Goal: Task Accomplishment & Management: Complete application form

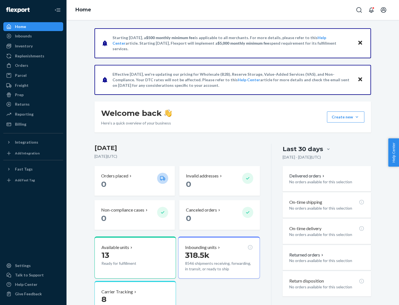
click at [357, 117] on button "Create new Create new inbound Create new order Create new product" at bounding box center [345, 116] width 37 height 11
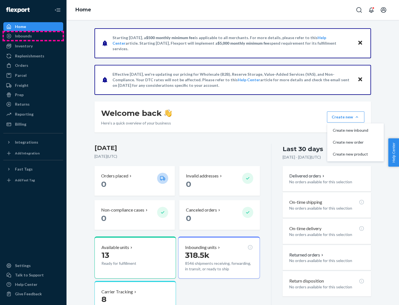
click at [33, 36] on div "Inbounds" at bounding box center [33, 36] width 59 height 8
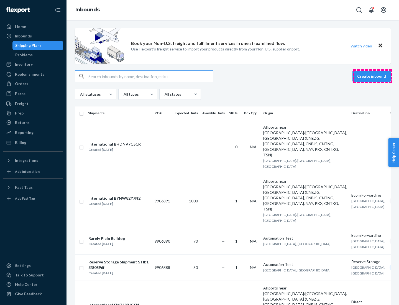
click at [372, 76] on button "Create inbound" at bounding box center [371, 76] width 38 height 11
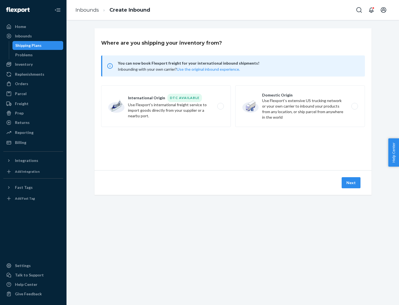
click at [300, 106] on label "Domestic Origin Use Flexport’s extensive US trucking network or your own carrie…" at bounding box center [300, 106] width 130 height 42
click at [354, 106] on input "Domestic Origin Use Flexport’s extensive US trucking network or your own carrie…" at bounding box center [356, 106] width 4 height 4
radio input "true"
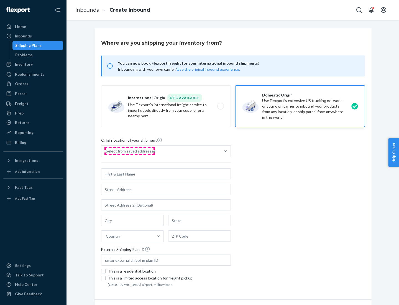
click at [129, 151] on div "Select from saved addresses" at bounding box center [131, 151] width 50 height 6
click at [106, 151] on input "Select from saved addresses" at bounding box center [106, 151] width 1 height 6
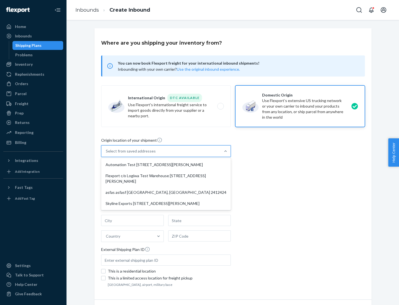
scroll to position [2, 0]
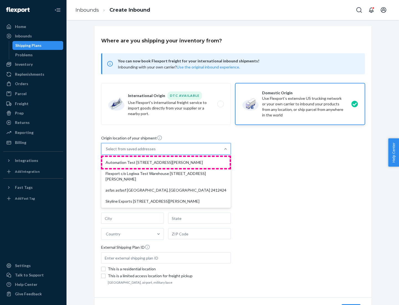
click at [166, 162] on div "Automation Test [STREET_ADDRESS][PERSON_NAME]" at bounding box center [165, 162] width 127 height 11
click at [106, 152] on input "option Automation Test [STREET_ADDRESS][PERSON_NAME] focused, 1 of 4. 4 results…" at bounding box center [106, 149] width 1 height 6
type input "Automation Test"
type input "9th Floor"
type input "[GEOGRAPHIC_DATA]"
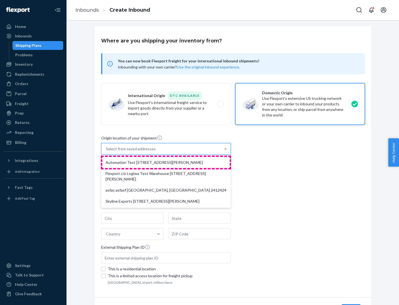
type input "CA"
type input "94104"
type input "[STREET_ADDRESS][PERSON_NAME]"
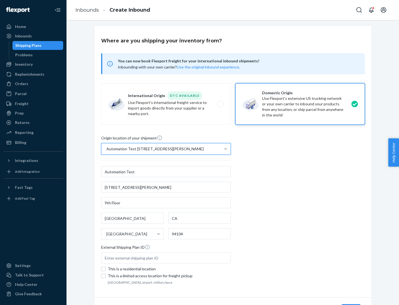
scroll to position [32, 0]
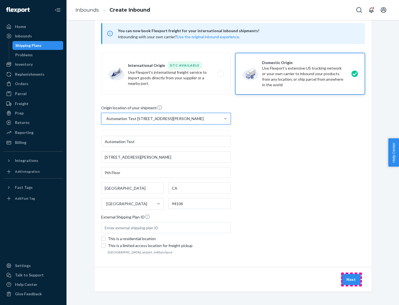
click at [351, 279] on button "Next" at bounding box center [351, 279] width 19 height 11
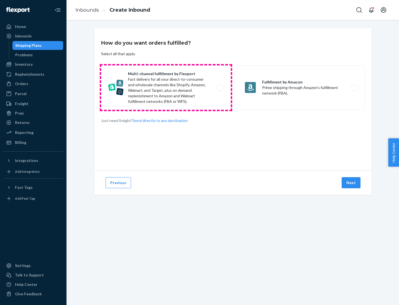
click at [166, 88] on label "Multi-channel fulfillment by Flexport Fast delivery for all your direct-to-cons…" at bounding box center [166, 87] width 130 height 44
click at [220, 88] on input "Multi-channel fulfillment by Flexport Fast delivery for all your direct-to-cons…" at bounding box center [222, 88] width 4 height 4
radio input "true"
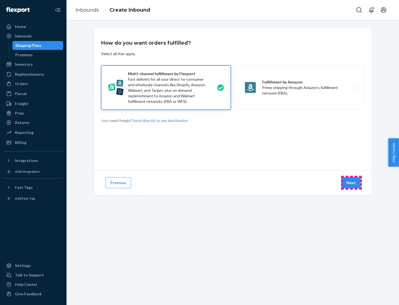
click at [351, 183] on button "Next" at bounding box center [351, 182] width 19 height 11
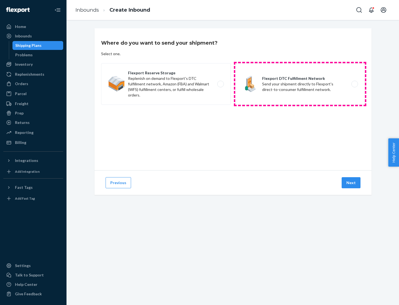
click at [300, 84] on label "Flexport DTC Fulfillment Network Send your shipment directly to Flexport's dire…" at bounding box center [300, 84] width 130 height 42
click at [354, 84] on input "Flexport DTC Fulfillment Network Send your shipment directly to Flexport's dire…" at bounding box center [356, 84] width 4 height 4
radio input "true"
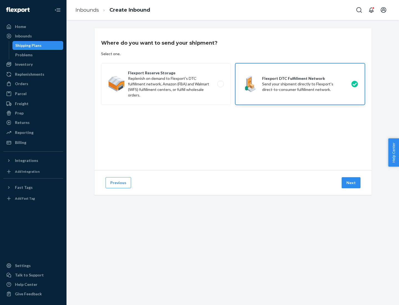
click at [351, 183] on button "Next" at bounding box center [351, 182] width 19 height 11
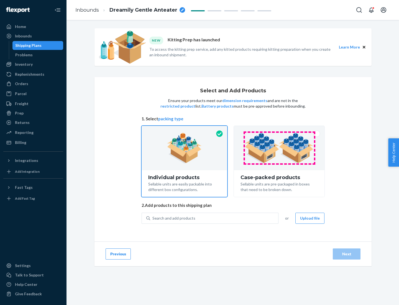
click at [279, 148] on img at bounding box center [279, 148] width 69 height 30
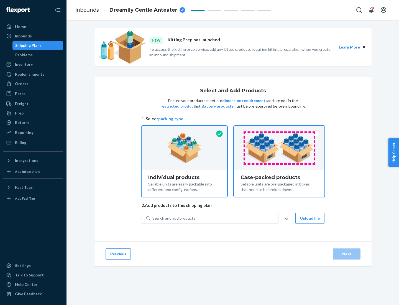
click at [279, 129] on input "Case-packed products Sellable units are pre-packaged in boxes that need to be b…" at bounding box center [279, 128] width 4 height 4
radio input "true"
radio input "false"
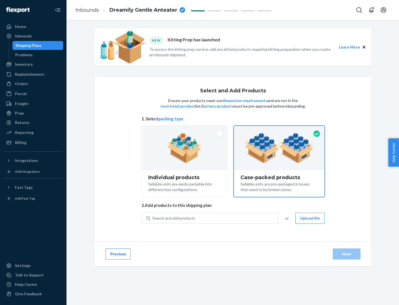
click at [214, 218] on div "Search and add products" at bounding box center [214, 218] width 128 height 10
click at [153, 218] on input "Search and add products" at bounding box center [152, 218] width 1 height 6
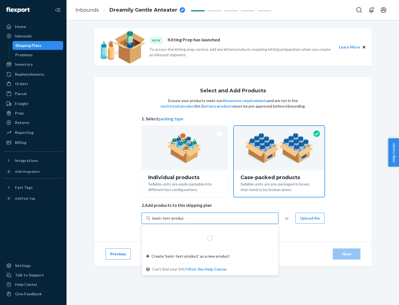
type input "basic-test-product-1"
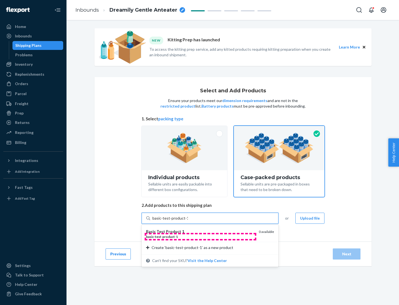
click at [200, 236] on div "basic - test - product - 1" at bounding box center [200, 236] width 108 height 5
click at [188, 221] on input "basic-test-product-1" at bounding box center [169, 218] width 35 height 6
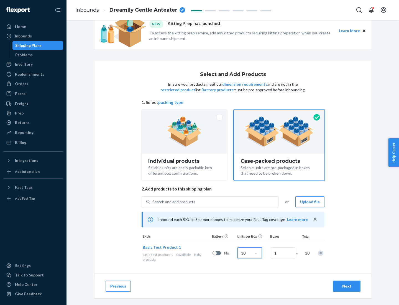
scroll to position [20, 0]
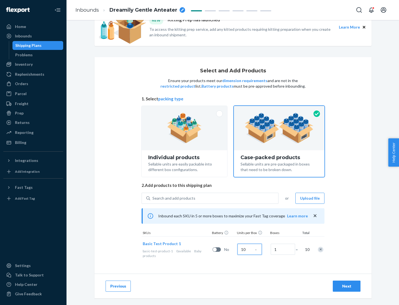
type input "10"
type input "7"
click at [347, 286] on div "Next" at bounding box center [347, 286] width 18 height 6
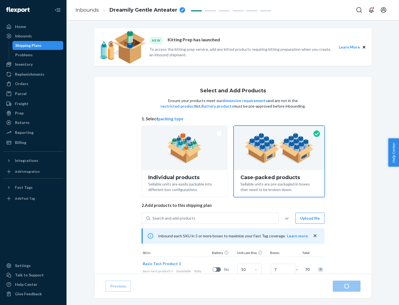
radio input "true"
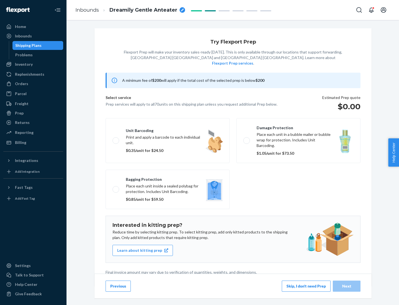
scroll to position [1, 0]
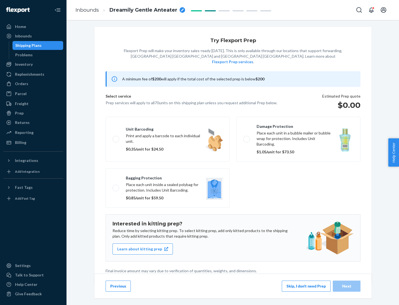
click at [168, 177] on label "Bagging protection Place each unit inside a sealed polybag for protection. Incl…" at bounding box center [168, 187] width 124 height 39
click at [116, 186] on input "Bagging protection Place each unit inside a sealed polybag for protection. Incl…" at bounding box center [115, 188] width 4 height 4
checkbox input "true"
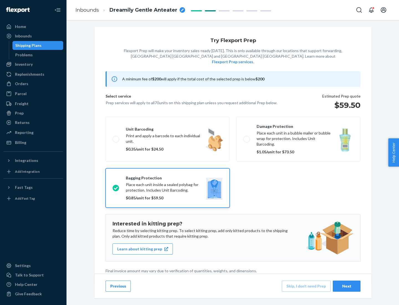
click at [347, 286] on div "Next" at bounding box center [347, 286] width 18 height 6
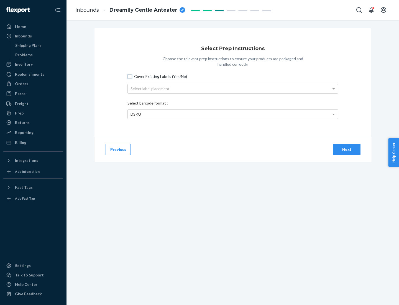
click at [130, 76] on input "Cover Existing Labels (Yes/No)" at bounding box center [129, 76] width 4 height 4
checkbox input "true"
click at [233, 88] on div "Select label placement" at bounding box center [233, 88] width 210 height 9
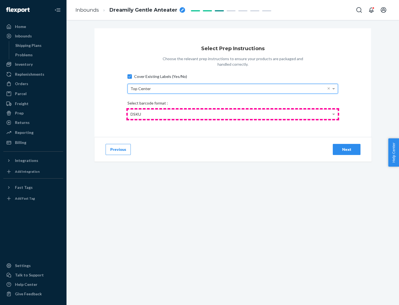
click at [233, 114] on div "DSKU" at bounding box center [233, 113] width 210 height 9
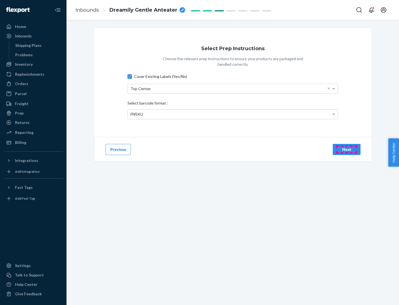
click at [347, 149] on div "Next" at bounding box center [347, 150] width 18 height 6
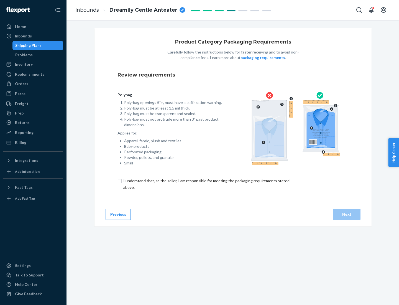
click at [206, 184] on input "checkbox" at bounding box center [209, 183] width 184 height 13
checkbox input "true"
click at [347, 214] on div "Next" at bounding box center [347, 214] width 18 height 6
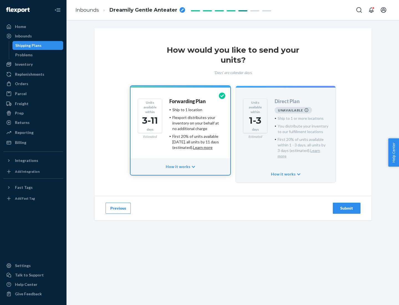
click at [188, 101] on h4 "Forwarding Plan" at bounding box center [187, 102] width 36 height 6
click at [347, 205] on div "Submit" at bounding box center [347, 208] width 18 height 6
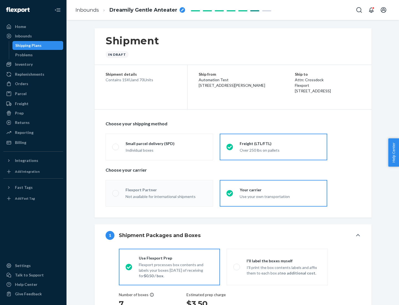
radio input "true"
radio input "false"
radio input "true"
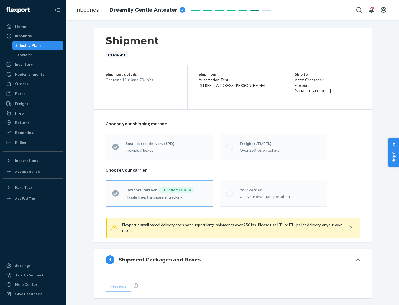
click at [166, 149] on div "Individual boxes" at bounding box center [166, 150] width 81 height 6
click at [116, 149] on input "Small parcel delivery (SPD) Individual boxes" at bounding box center [114, 147] width 4 height 4
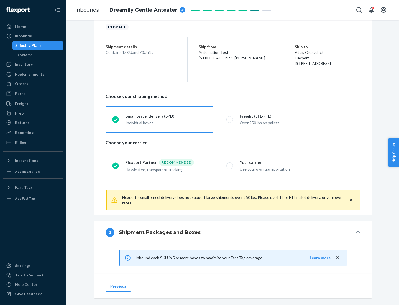
click at [280, 162] on div "Your carrier" at bounding box center [280, 163] width 81 height 6
click at [230, 164] on input "Your carrier Use your own transportation" at bounding box center [228, 166] width 4 height 4
radio input "true"
radio input "false"
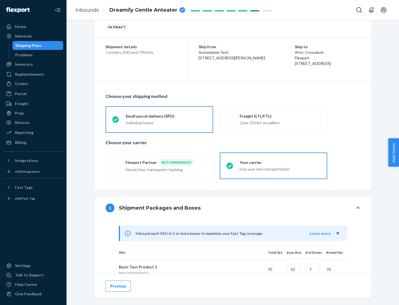
scroll to position [134, 0]
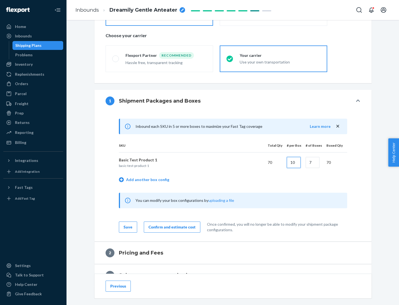
type input "10"
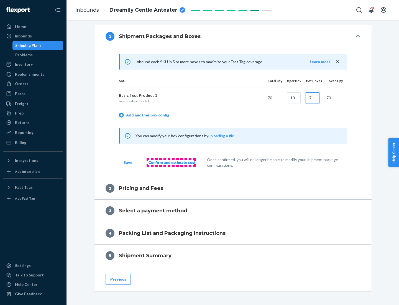
type input "7"
click at [171, 162] on div "Confirm and estimate cost" at bounding box center [172, 163] width 47 height 6
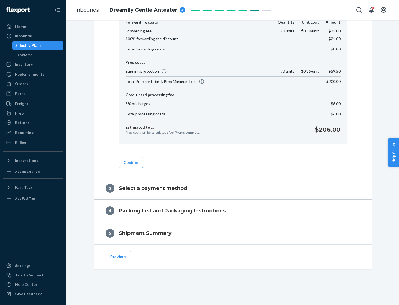
click at [131, 162] on button "Confirm" at bounding box center [131, 162] width 24 height 11
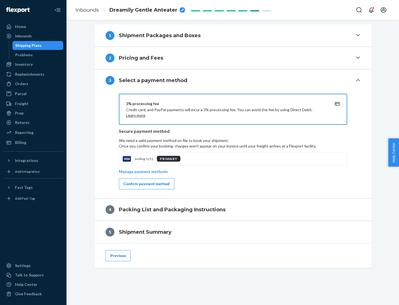
click at [146, 184] on div "Confirm payment method" at bounding box center [147, 184] width 46 height 6
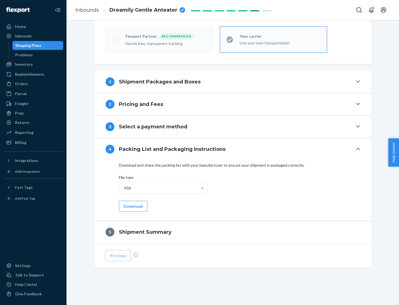
scroll to position [154, 0]
click at [132, 206] on button "Download" at bounding box center [133, 206] width 29 height 11
